Goal: Task Accomplishment & Management: Use online tool/utility

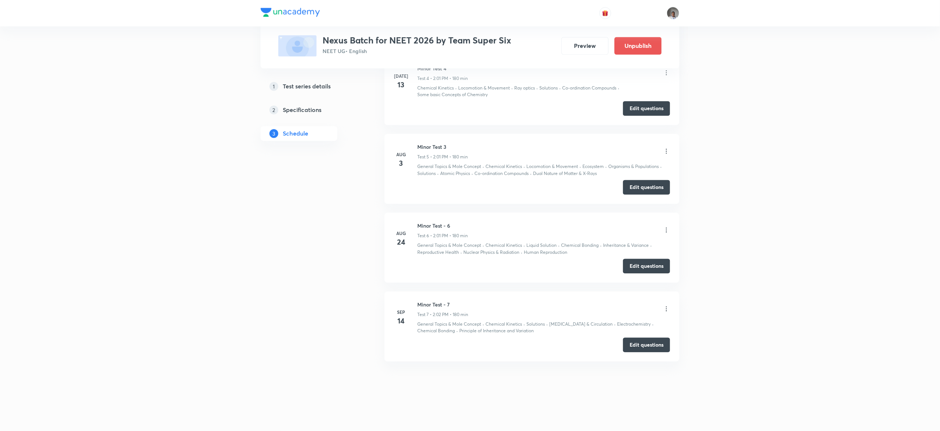
click at [668, 309] on icon at bounding box center [666, 309] width 7 height 7
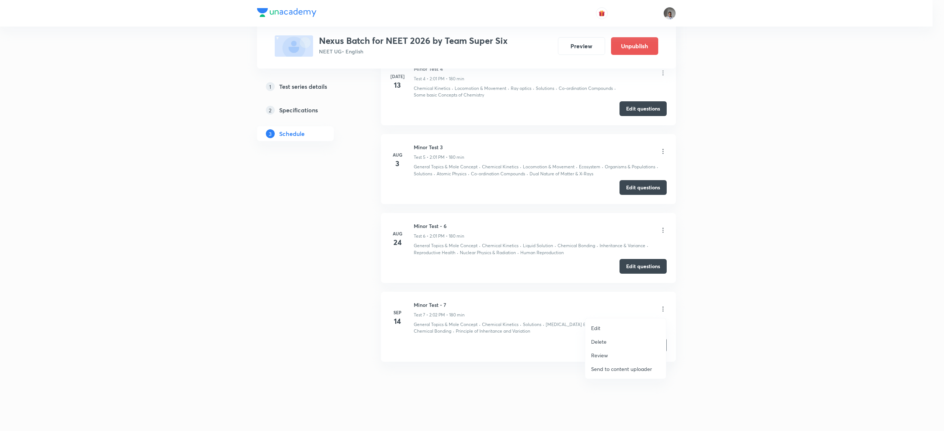
click at [597, 330] on p "Edit" at bounding box center [595, 328] width 9 height 8
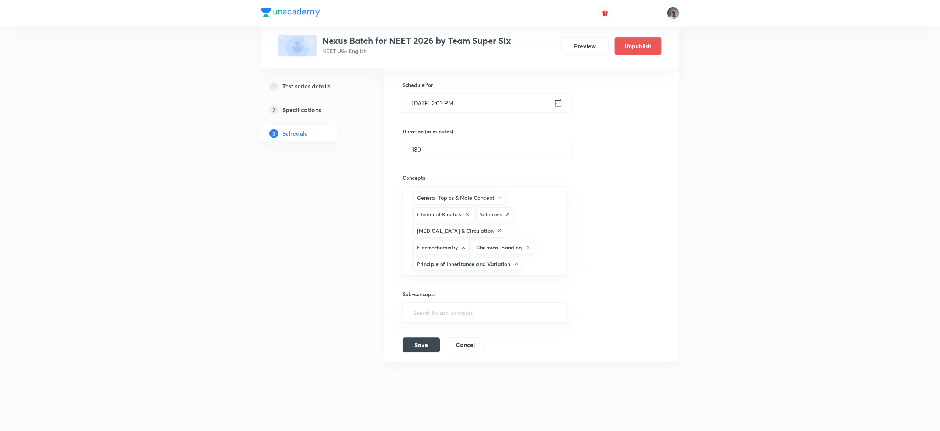
scroll to position [624, 0]
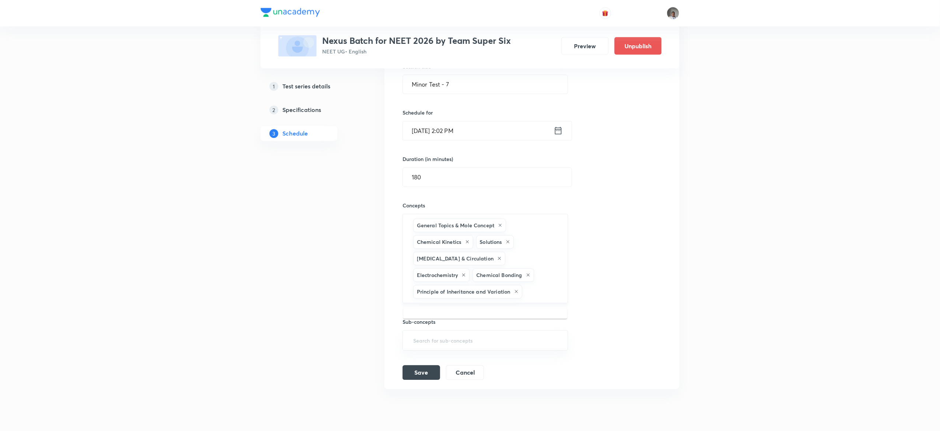
click at [551, 296] on input "text" at bounding box center [541, 292] width 35 height 14
type input "semic"
click at [527, 324] on li "Semiconductors & Devices" at bounding box center [485, 318] width 164 height 13
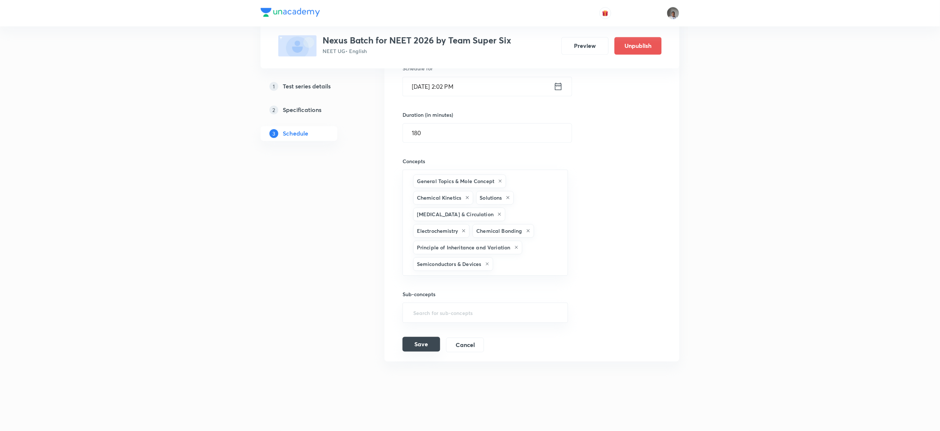
click at [417, 345] on button "Save" at bounding box center [421, 344] width 38 height 15
click at [417, 345] on button "Save" at bounding box center [421, 345] width 38 height 15
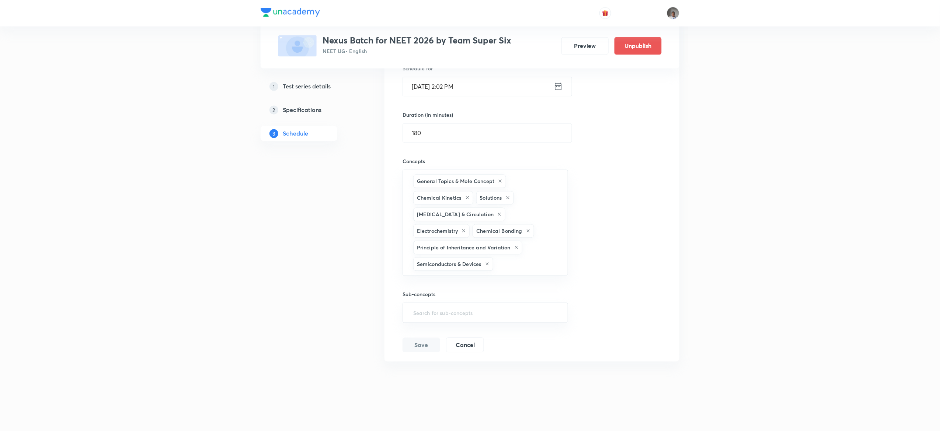
click at [417, 345] on button "Save" at bounding box center [421, 345] width 38 height 15
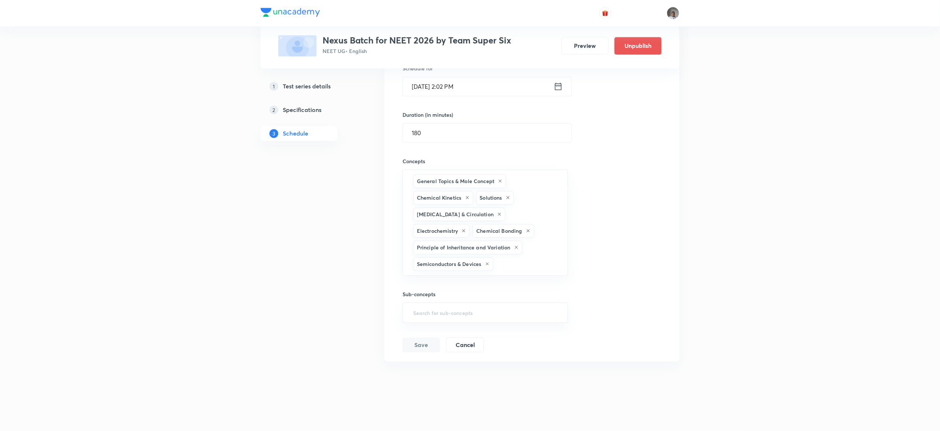
click at [417, 345] on button "Save" at bounding box center [421, 345] width 38 height 15
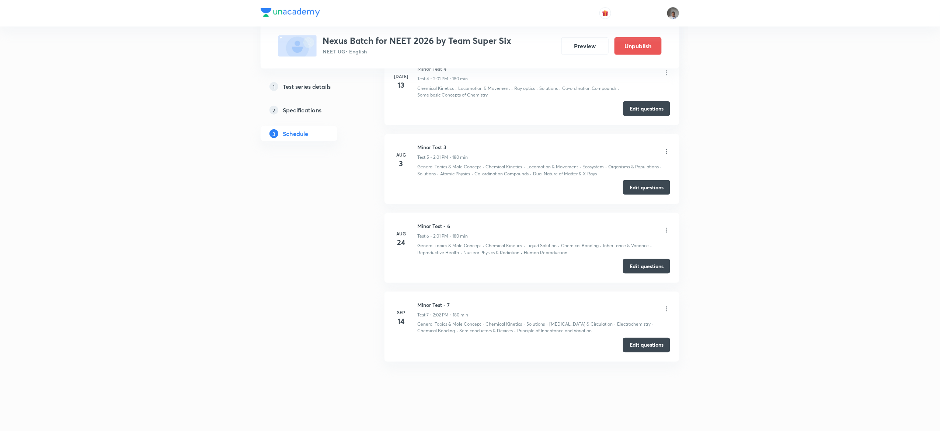
click at [417, 345] on div "Edit questions" at bounding box center [532, 345] width 276 height 15
click at [425, 347] on div "Edit questions" at bounding box center [532, 345] width 276 height 15
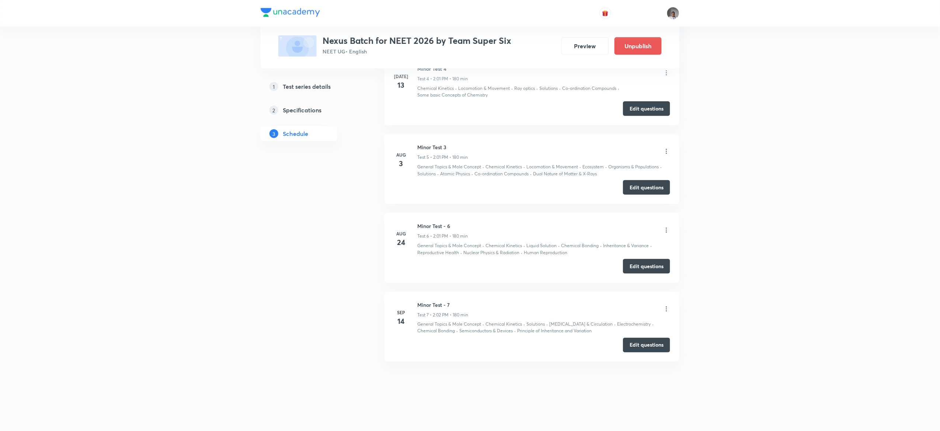
click at [429, 342] on div "Edit questions" at bounding box center [532, 345] width 276 height 15
click at [413, 347] on div "Edit questions" at bounding box center [532, 345] width 276 height 15
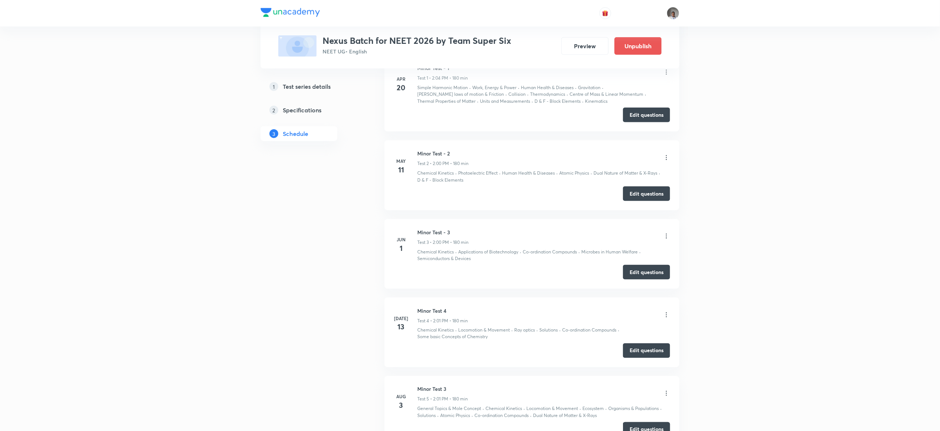
scroll to position [625, 0]
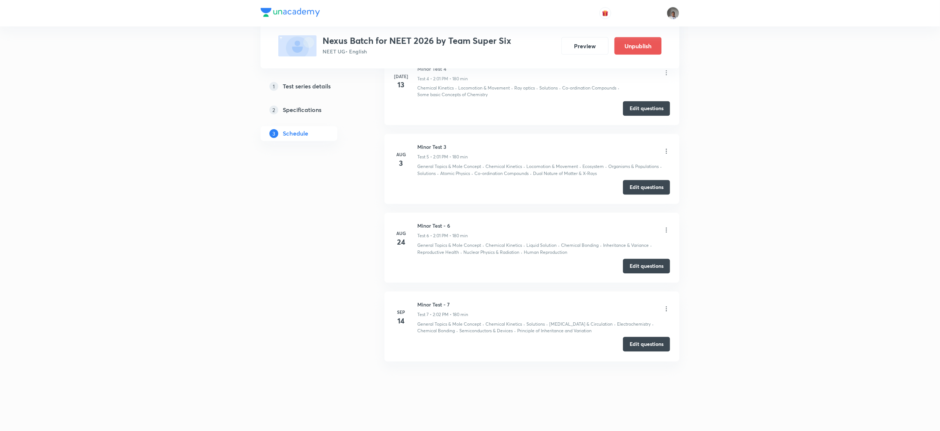
click at [650, 348] on button "Edit questions" at bounding box center [646, 344] width 47 height 15
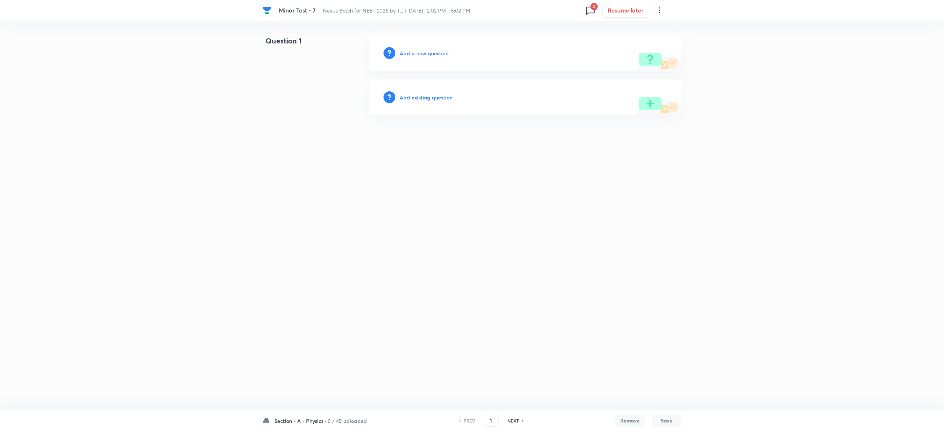
click at [18, 150] on html "Minor Test - 7 Nexus Batch for NEET 2026 by T... | [DATE] · 2:02 PM - 5:02 PM 2…" at bounding box center [472, 75] width 944 height 150
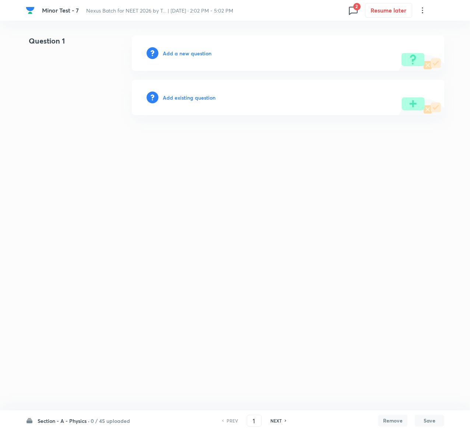
click at [195, 97] on h6 "Add existing question" at bounding box center [189, 98] width 53 height 8
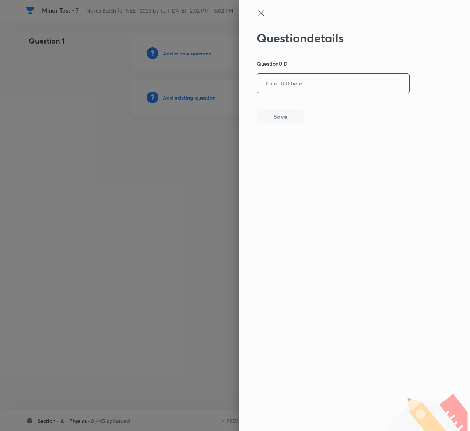
click at [276, 78] on input "text" at bounding box center [333, 83] width 152 height 18
paste input "3K9FY"
type input "3K9FY"
click at [280, 117] on button "Save" at bounding box center [280, 115] width 47 height 15
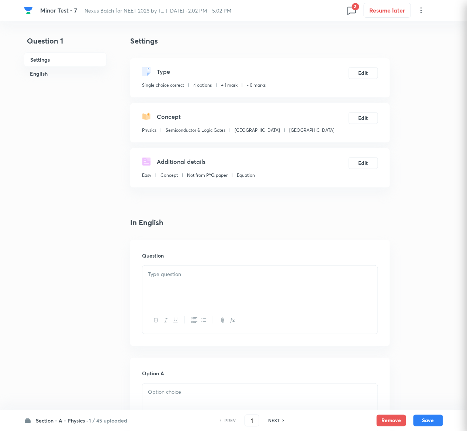
checkbox input "true"
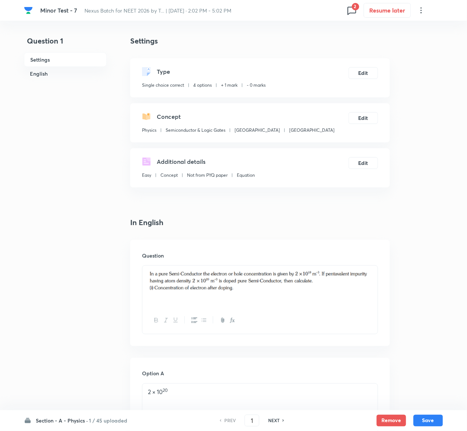
click at [280, 117] on div "Concept" at bounding box center [238, 116] width 192 height 9
click at [363, 71] on button "Edit" at bounding box center [362, 72] width 29 height 12
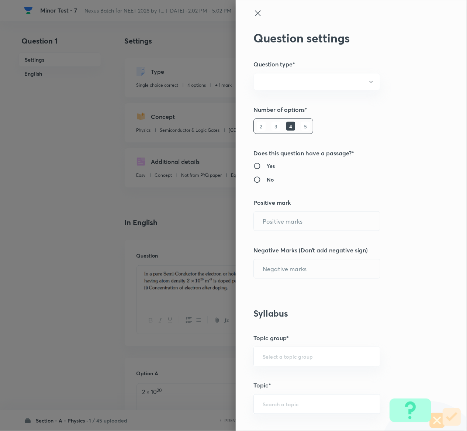
radio input "true"
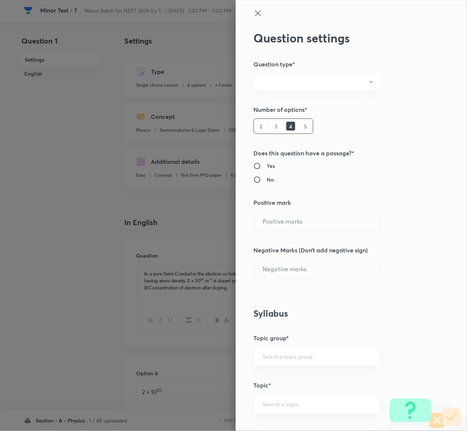
radio input "true"
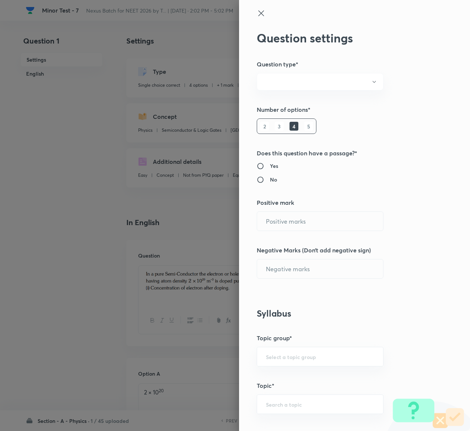
type input "1"
type input "0"
type input "Physics"
type input "Semiconductor & Logic Gates"
type input "P-N Junction"
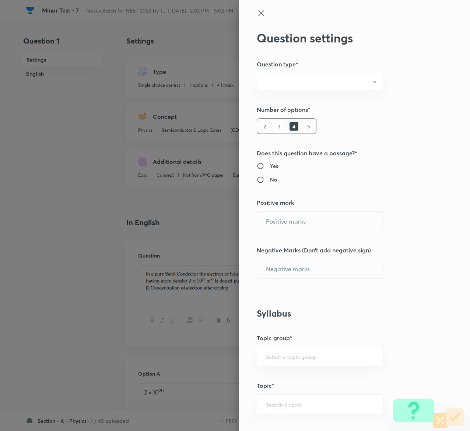
type input "P-N Junction"
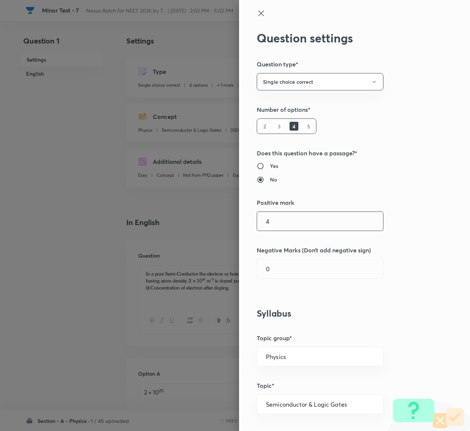
type input "4"
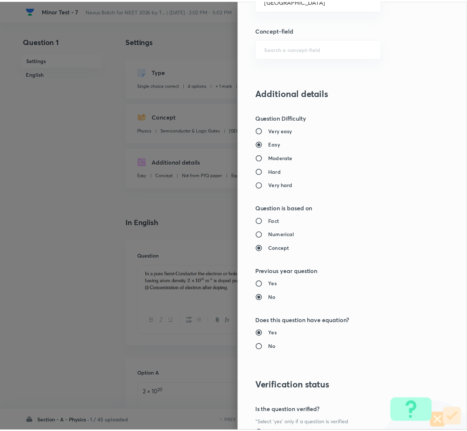
scroll to position [576, 0]
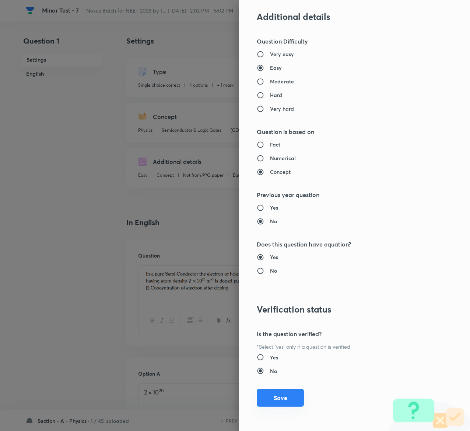
type input "1"
click at [268, 390] on button "Save" at bounding box center [280, 397] width 47 height 18
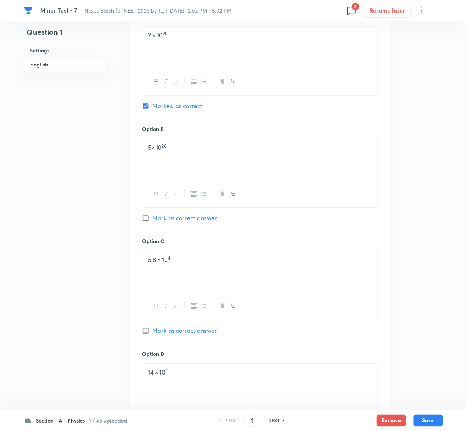
scroll to position [577, 0]
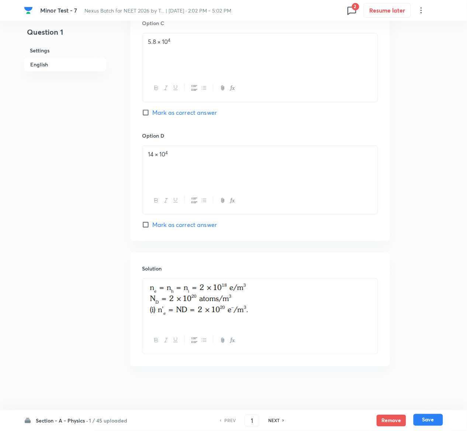
click at [432, 418] on button "Save" at bounding box center [427, 420] width 29 height 12
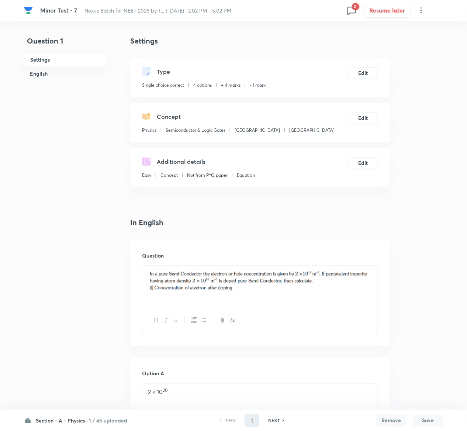
type input "2"
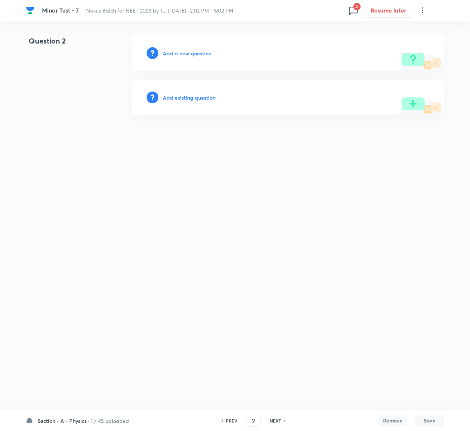
click at [201, 95] on h6 "Add existing question" at bounding box center [189, 98] width 53 height 8
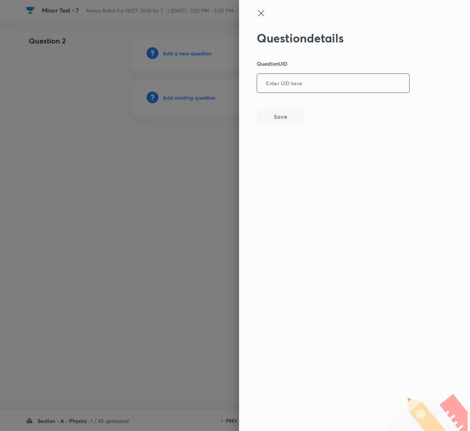
click at [325, 79] on input "text" at bounding box center [333, 83] width 152 height 18
paste input "FKVFE"
type input "FKVFE"
click at [286, 122] on button "Save" at bounding box center [280, 115] width 47 height 15
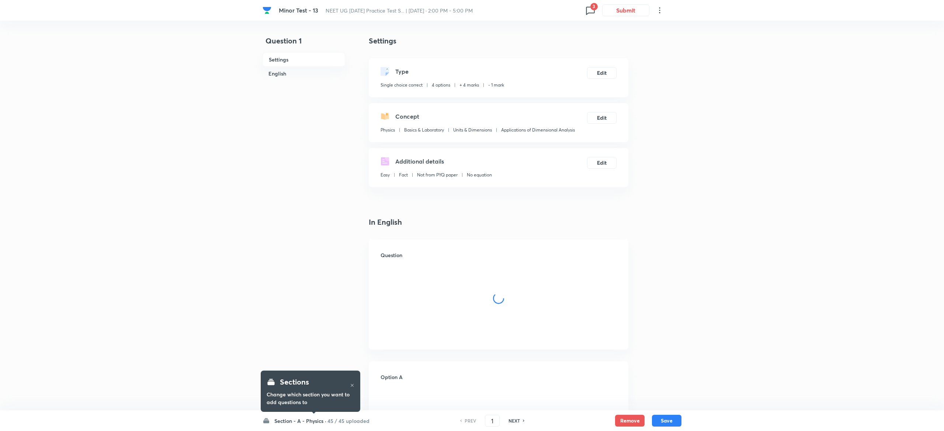
checkbox input "true"
